Goal: Find specific page/section: Find specific page/section

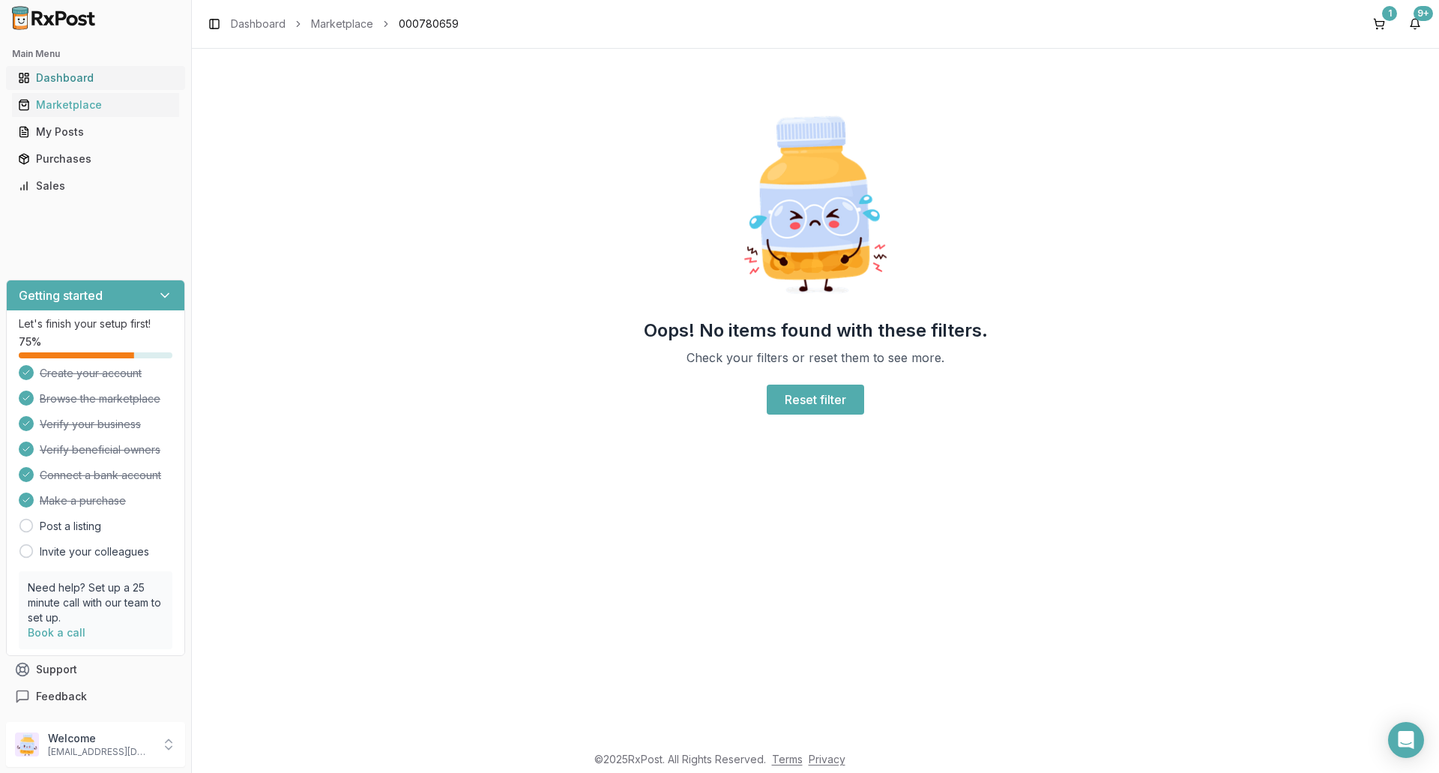
click at [85, 76] on div "Dashboard" at bounding box center [95, 77] width 155 height 15
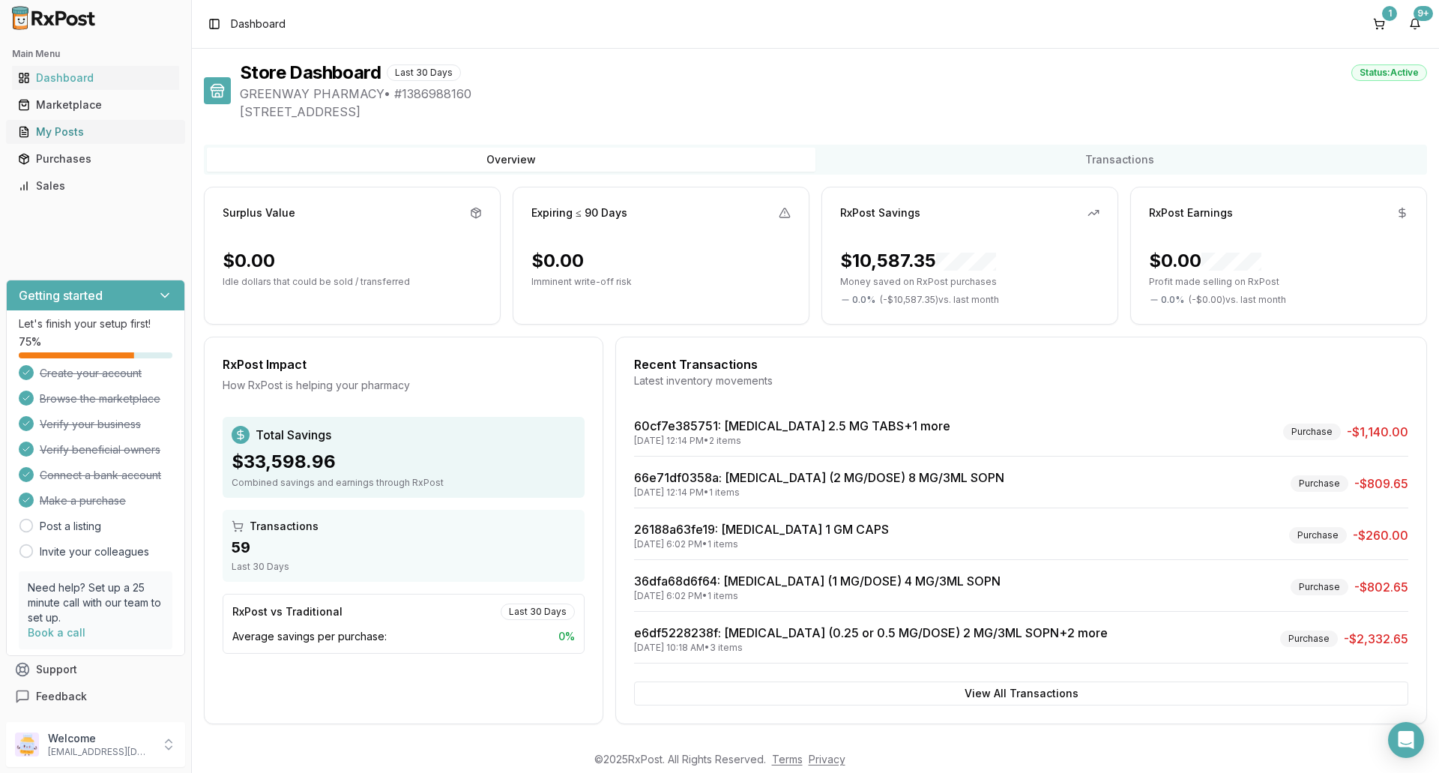
click at [58, 133] on div "My Posts" at bounding box center [95, 131] width 155 height 15
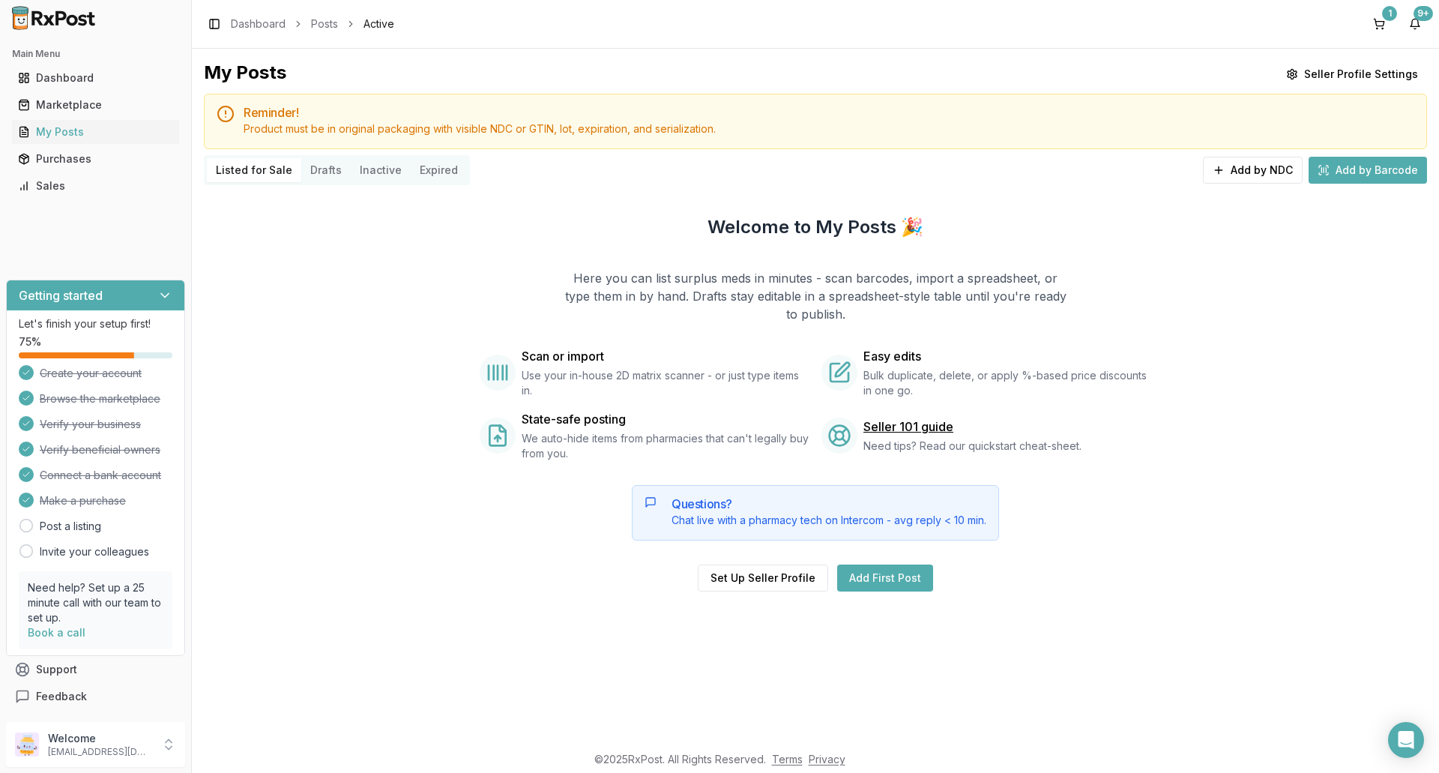
drag, startPoint x: 1397, startPoint y: 743, endPoint x: 1375, endPoint y: 745, distance: 22.6
click at [1398, 745] on icon "Open Intercom Messenger" at bounding box center [1406, 740] width 18 height 18
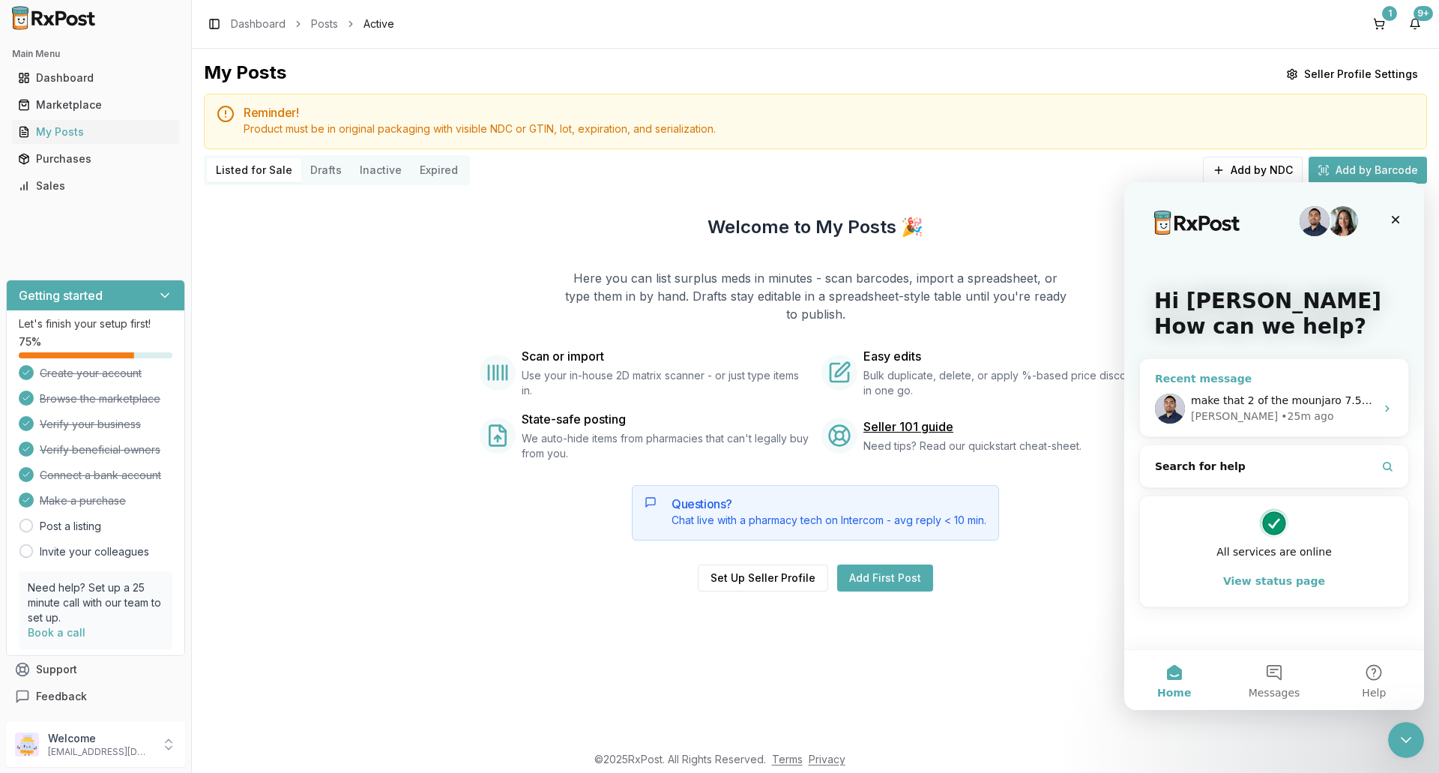
click at [1391, 408] on icon "Intercom messenger" at bounding box center [1387, 408] width 12 height 12
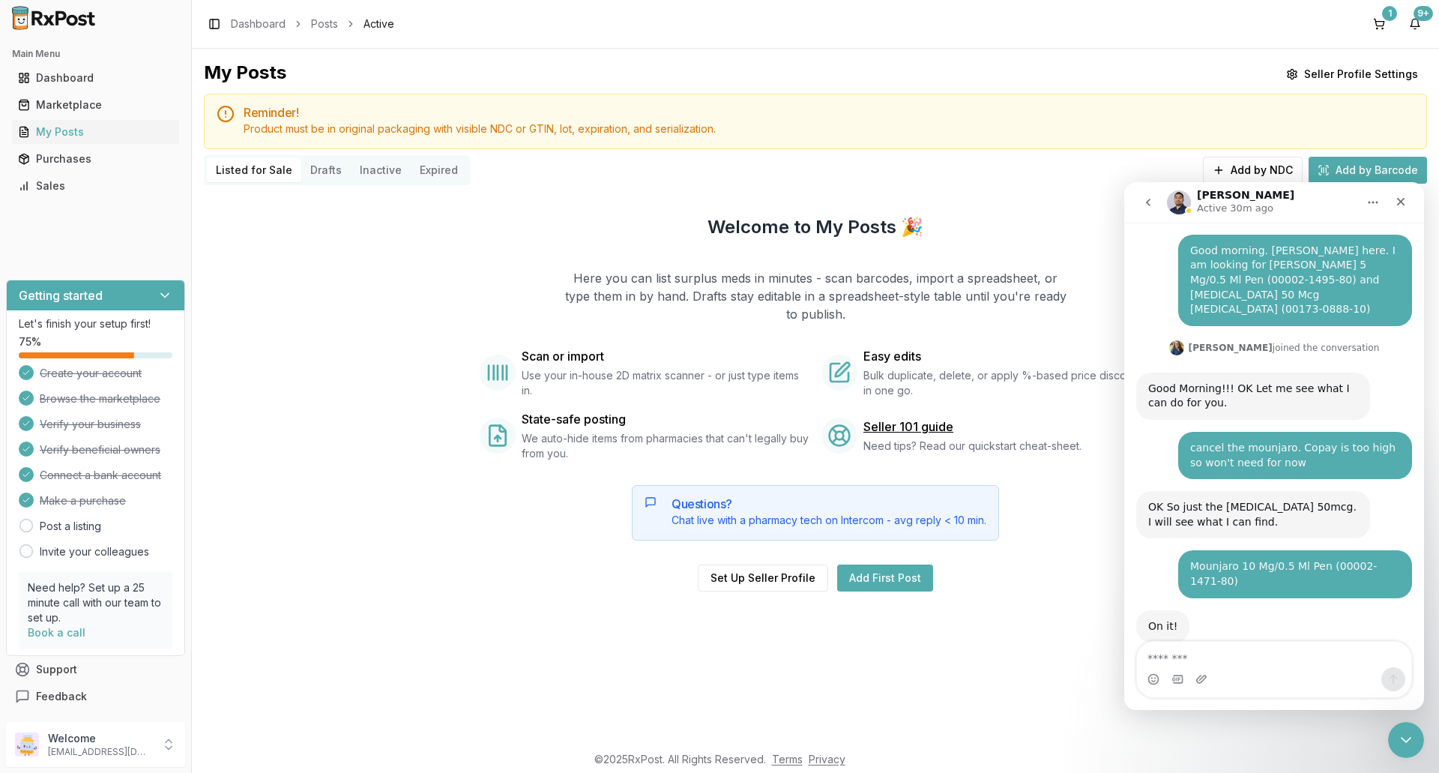
scroll to position [11132, 0]
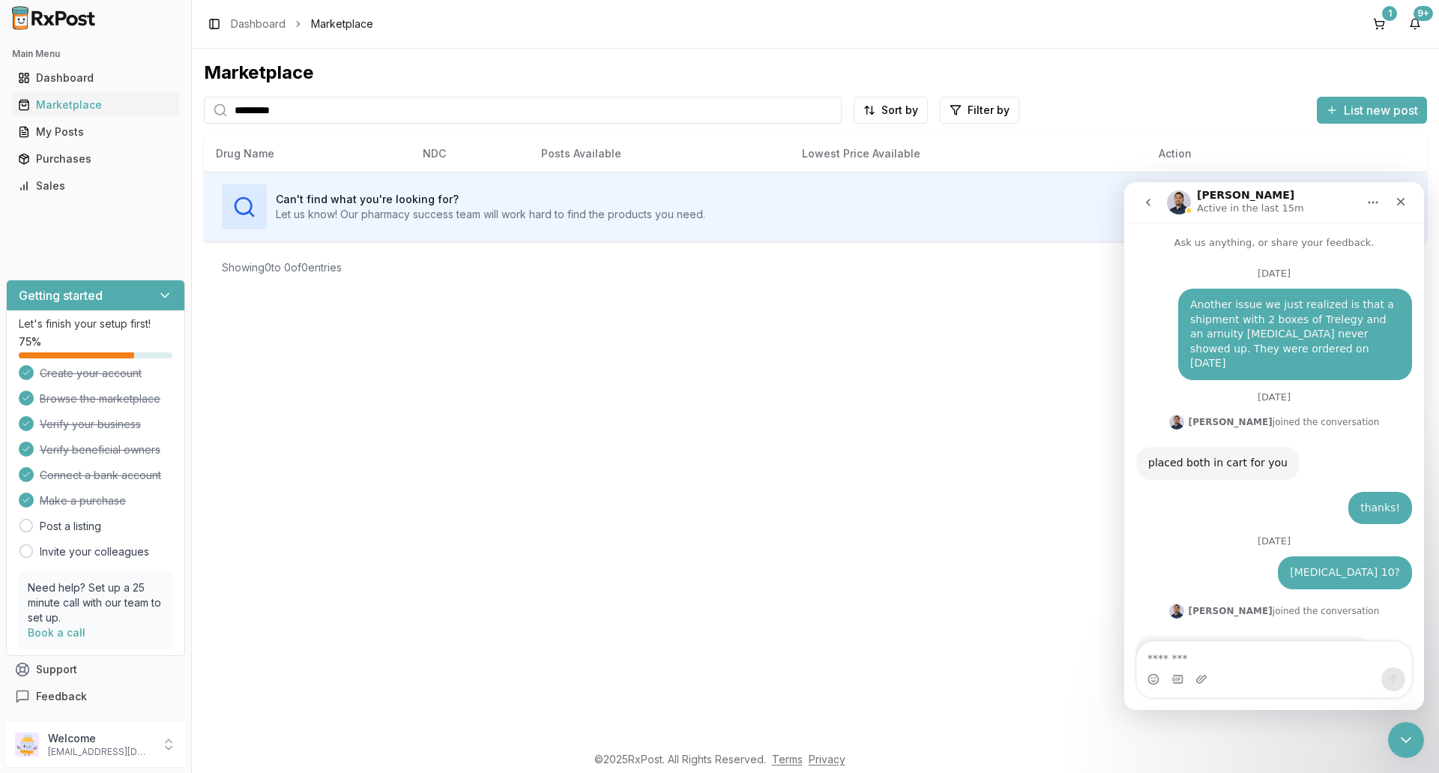
scroll to position [12052, 0]
